Goal: Find specific page/section: Find specific page/section

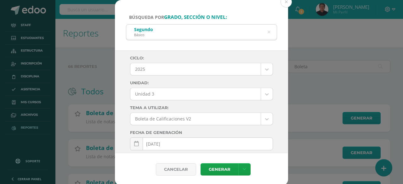
select select "Unidad 3"
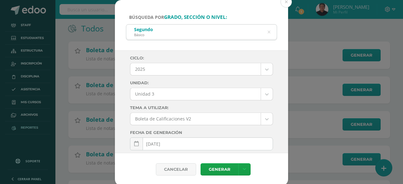
click at [286, 3] on button at bounding box center [286, 1] width 11 height 11
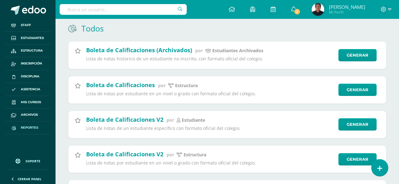
click at [83, 11] on input "text" at bounding box center [123, 9] width 127 height 11
paste input "[EMAIL_ADDRESS][DOMAIN_NAME]"
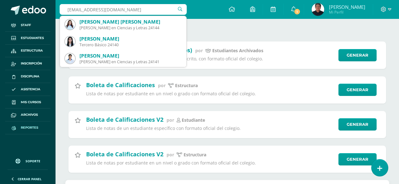
type input "[EMAIL_ADDRESS][DOMAIN_NAME]"
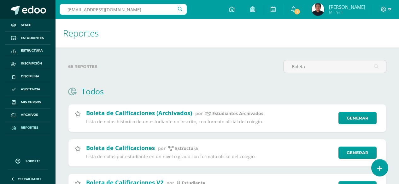
click at [30, 6] on span at bounding box center [34, 10] width 24 height 9
